Goal: Task Accomplishment & Management: Use online tool/utility

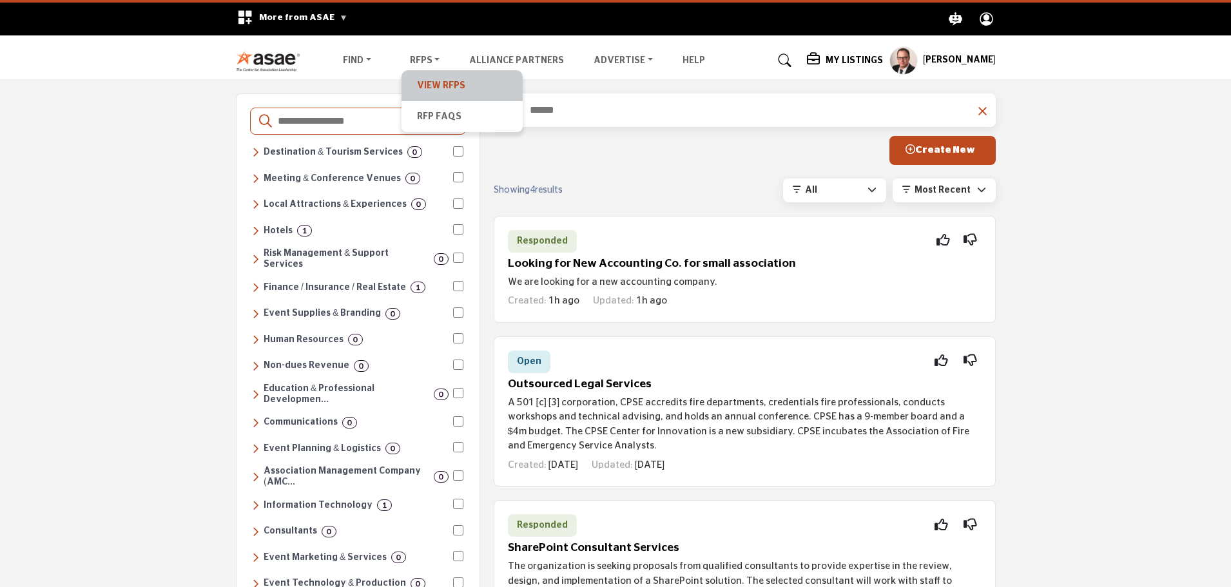
click at [420, 84] on link "View RFPs" at bounding box center [462, 86] width 108 height 18
click at [286, 13] on span "More from ASAE" at bounding box center [303, 17] width 88 height 9
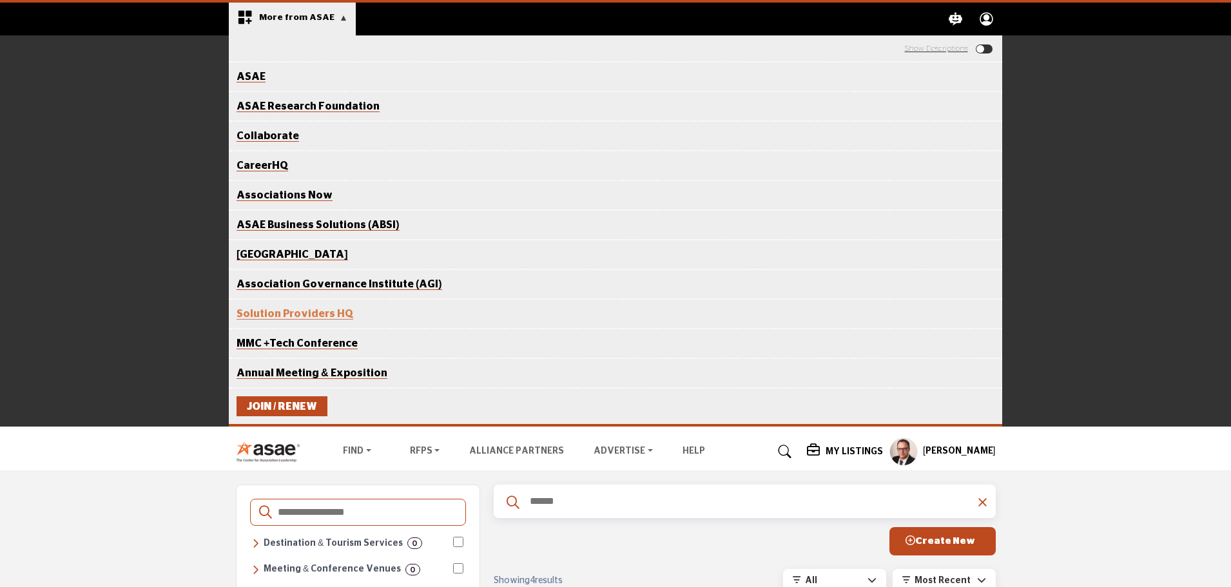
click at [248, 73] on link "ASAE" at bounding box center [250, 77] width 29 height 11
click at [334, 20] on span "More from ASAE" at bounding box center [303, 17] width 88 height 9
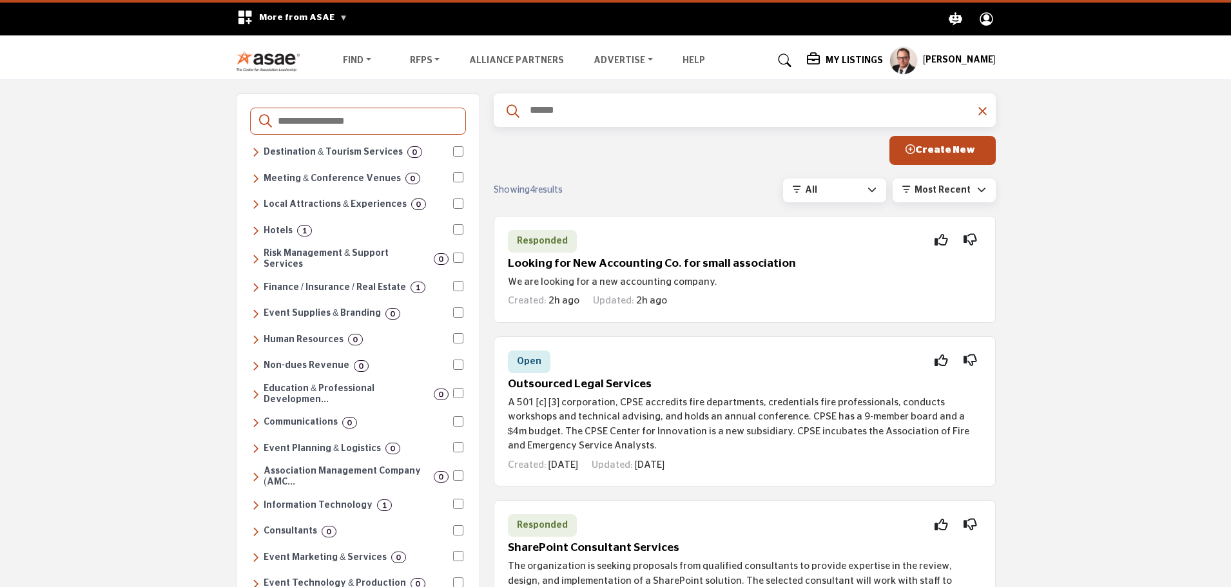
click at [320, 18] on span "More from ASAE" at bounding box center [303, 17] width 88 height 9
